Goal: Navigation & Orientation: Find specific page/section

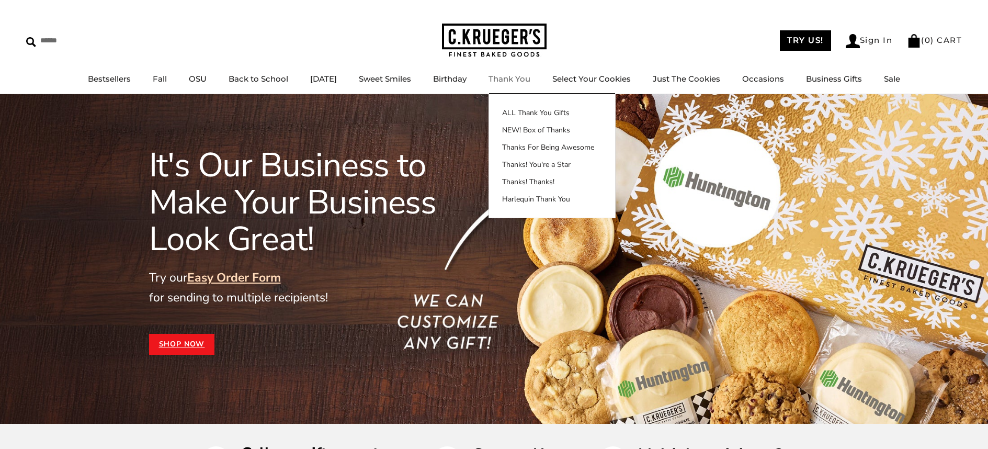
click at [528, 78] on link "Thank You" at bounding box center [510, 79] width 42 height 10
